Goal: Task Accomplishment & Management: Manage account settings

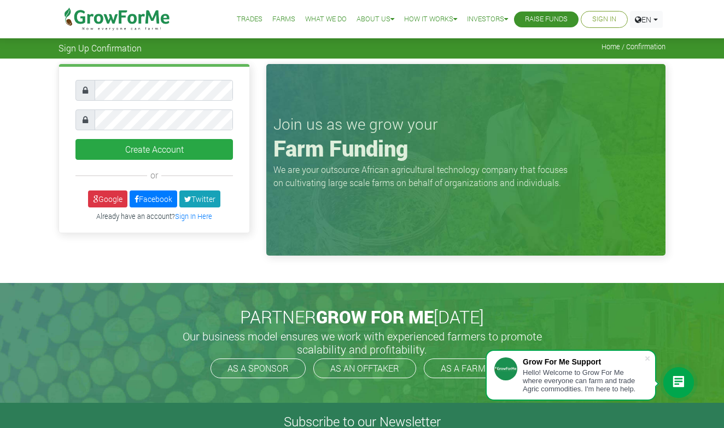
click at [598, 14] on link "Sign In" at bounding box center [604, 19] width 24 height 11
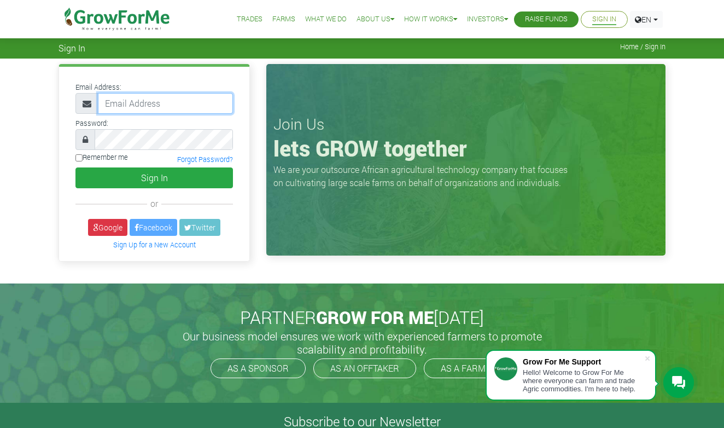
type input "willington47@live.com"
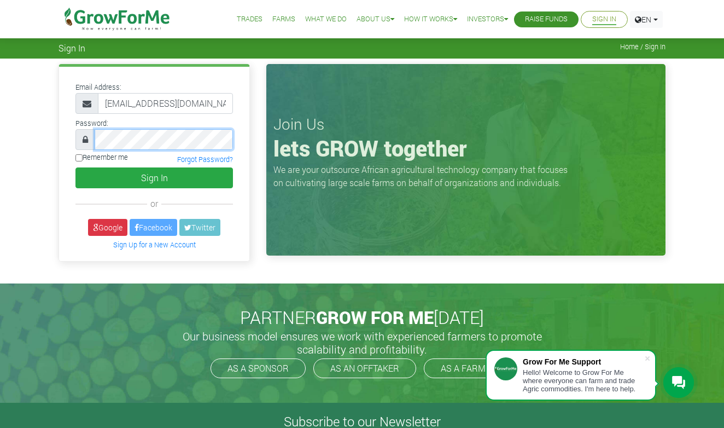
click at [154, 177] on button "Sign In" at bounding box center [154, 177] width 158 height 21
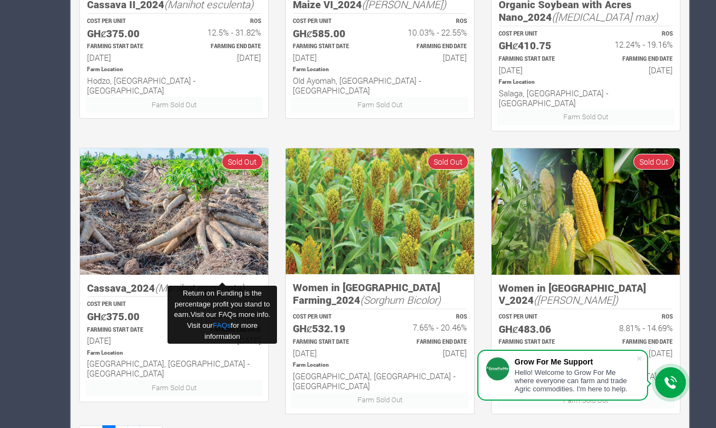
scroll to position [643, 0]
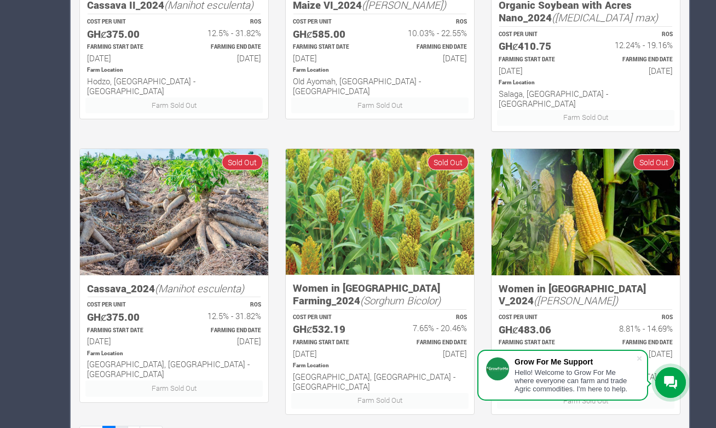
click at [120, 426] on link "2" at bounding box center [121, 434] width 13 height 16
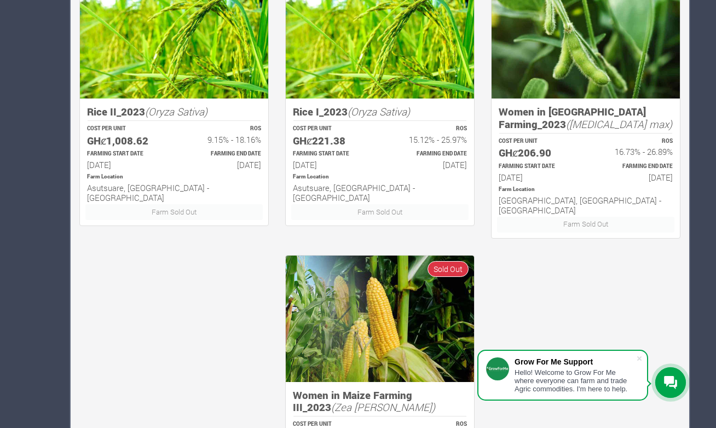
scroll to position [541, 0]
